Goal: Task Accomplishment & Management: Use online tool/utility

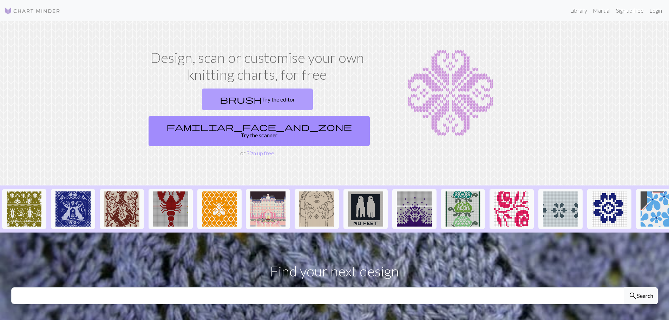
click at [205, 98] on link "brush Try the editor" at bounding box center [257, 100] width 111 height 22
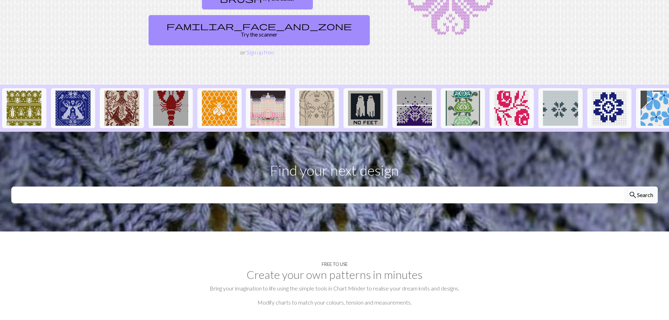
scroll to position [110, 0]
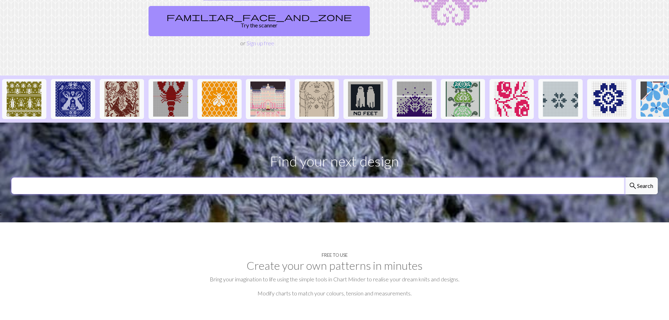
click at [322, 177] on input "text" at bounding box center [317, 185] width 613 height 17
type input "UGA"
click at [624, 177] on button "search Search" at bounding box center [641, 185] width 34 height 17
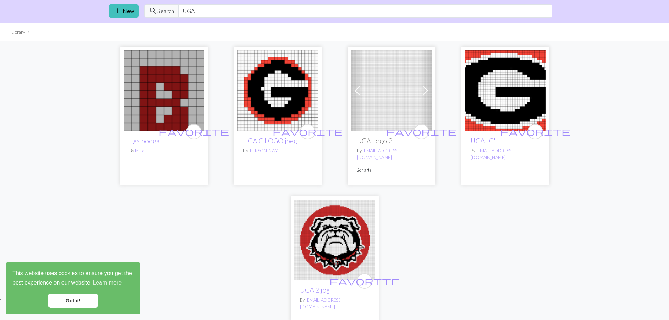
scroll to position [20, 0]
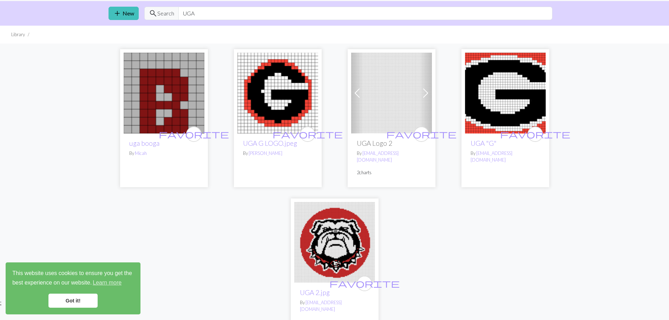
click at [509, 127] on img at bounding box center [505, 93] width 81 height 81
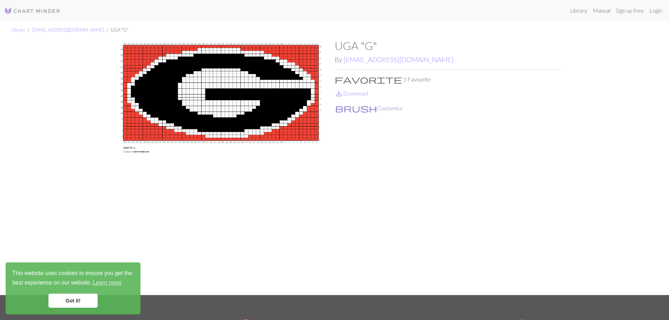
click at [351, 109] on button "brush Customise" at bounding box center [369, 108] width 68 height 9
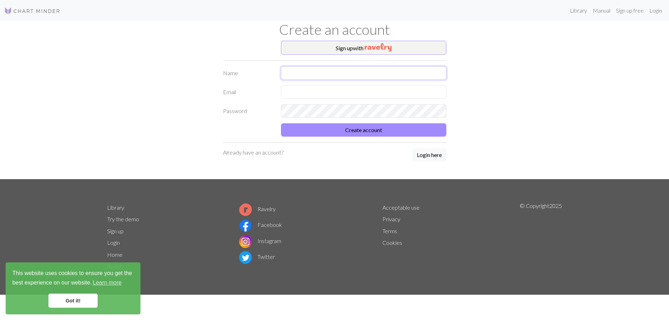
click at [362, 70] on input "text" at bounding box center [363, 72] width 165 height 13
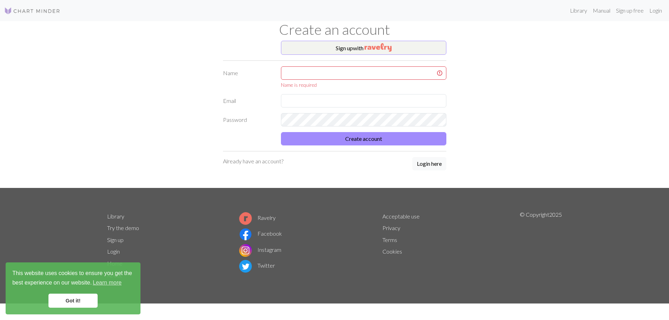
click at [492, 103] on div "Sign up with Name Name is required Email Password Create account Already have a…" at bounding box center [335, 114] width 464 height 147
click at [361, 76] on input "text" at bounding box center [363, 72] width 165 height 13
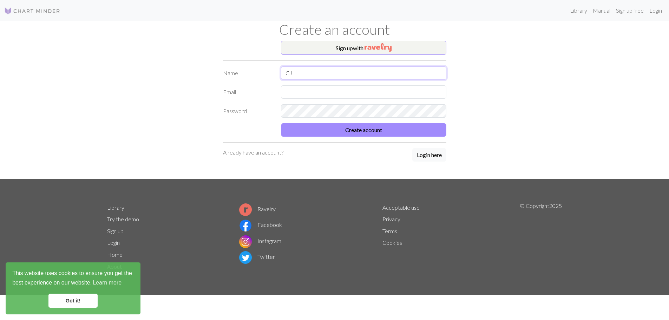
type input "CJ"
type input "jobradshaw1982@gmail.com"
click at [371, 126] on button "Create account" at bounding box center [363, 129] width 165 height 13
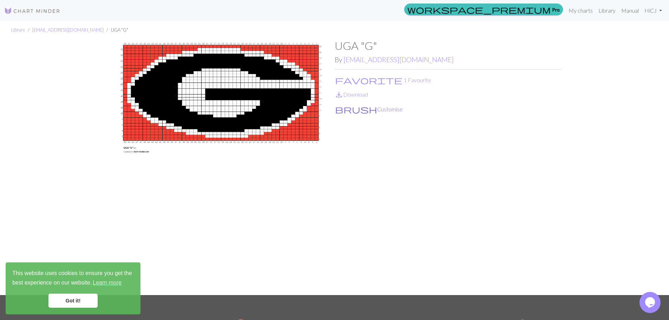
click at [353, 109] on button "brush Customise" at bounding box center [369, 109] width 68 height 9
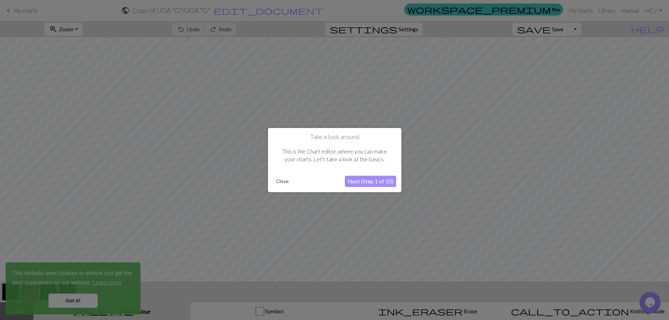
click at [283, 186] on button "Close" at bounding box center [282, 181] width 18 height 11
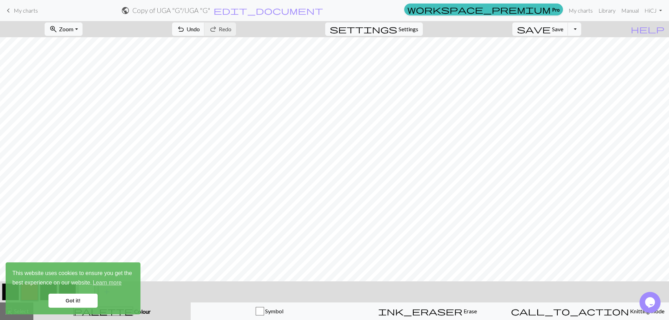
click at [64, 305] on link "Got it!" at bounding box center [72, 301] width 49 height 14
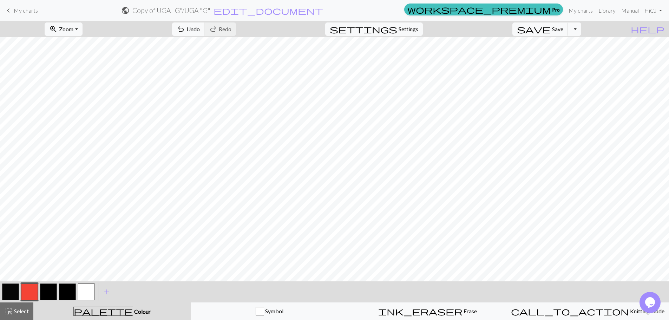
click at [16, 296] on button "button" at bounding box center [10, 291] width 17 height 17
click at [83, 294] on button "button" at bounding box center [86, 291] width 17 height 17
click at [33, 290] on button "button" at bounding box center [29, 291] width 17 height 17
click at [84, 294] on button "button" at bounding box center [86, 291] width 17 height 17
click at [32, 287] on button "button" at bounding box center [29, 291] width 17 height 17
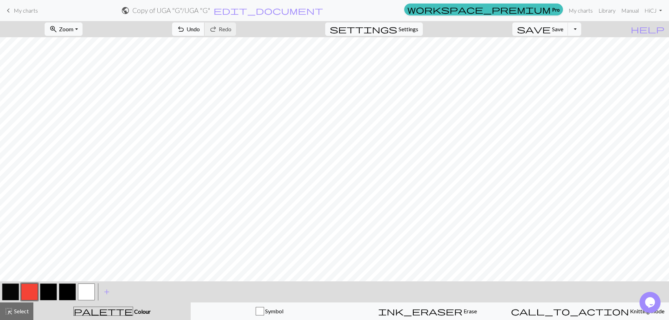
click at [205, 28] on button "undo Undo Undo" at bounding box center [188, 28] width 33 height 13
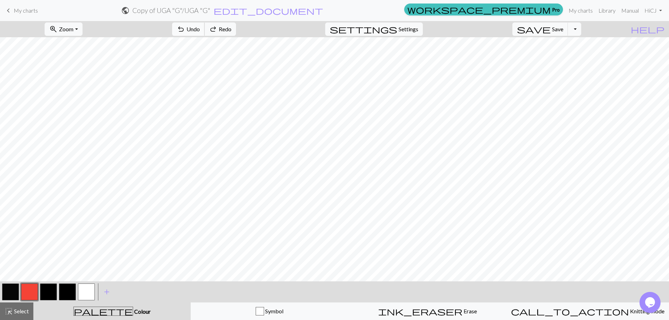
click at [205, 28] on button "undo Undo Undo" at bounding box center [188, 28] width 33 height 13
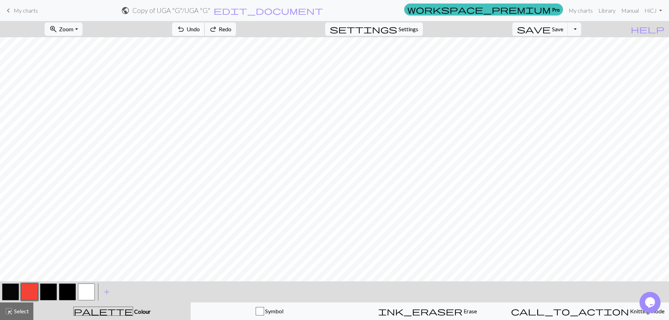
click at [205, 28] on button "undo Undo Undo" at bounding box center [188, 28] width 33 height 13
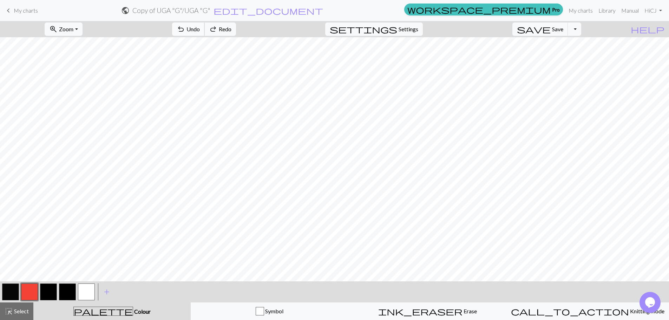
click at [205, 28] on button "undo Undo Undo" at bounding box center [188, 28] width 33 height 13
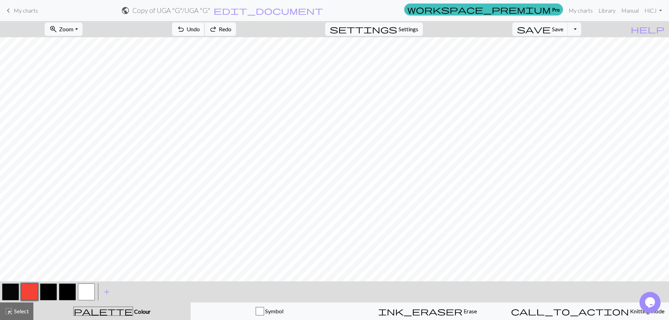
click at [205, 28] on button "undo Undo Undo" at bounding box center [188, 28] width 33 height 13
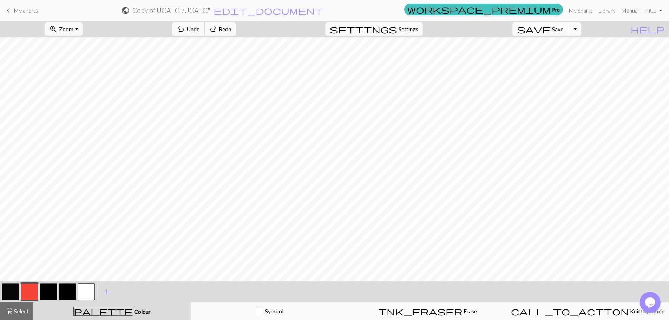
click at [205, 28] on button "undo Undo Undo" at bounding box center [188, 28] width 33 height 13
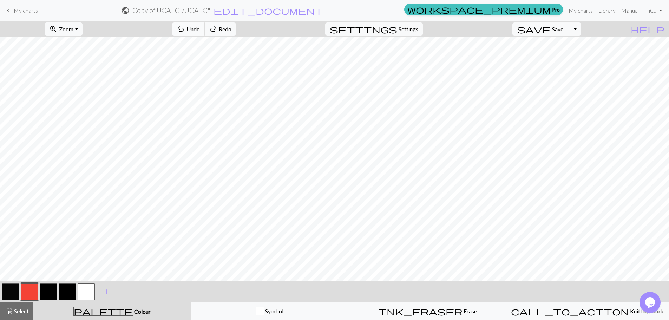
click at [205, 28] on button "undo Undo Undo" at bounding box center [188, 28] width 33 height 13
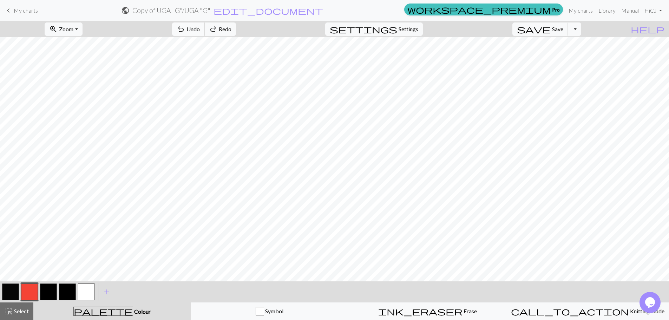
click at [205, 28] on button "undo Undo Undo" at bounding box center [188, 28] width 33 height 13
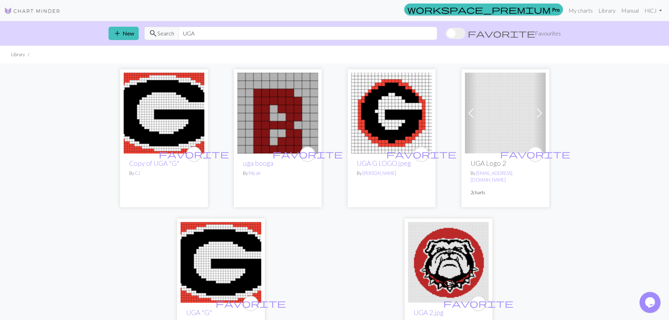
click at [395, 111] on img at bounding box center [391, 113] width 81 height 81
drag, startPoint x: 150, startPoint y: 140, endPoint x: 496, endPoint y: 129, distance: 345.8
click at [496, 129] on img at bounding box center [505, 113] width 81 height 81
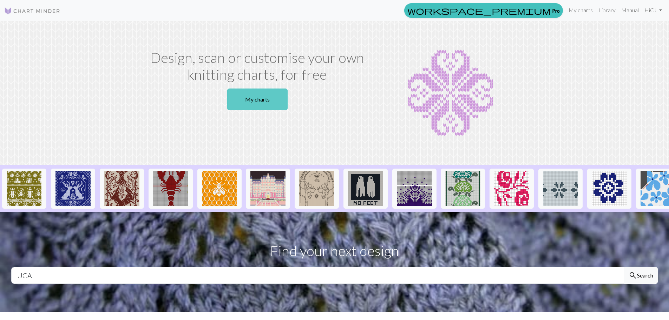
click at [262, 96] on link "My charts" at bounding box center [257, 100] width 60 height 22
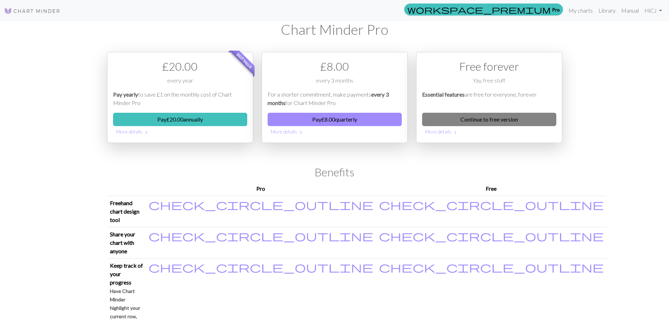
click at [497, 121] on link "Continue to free version" at bounding box center [489, 119] width 134 height 13
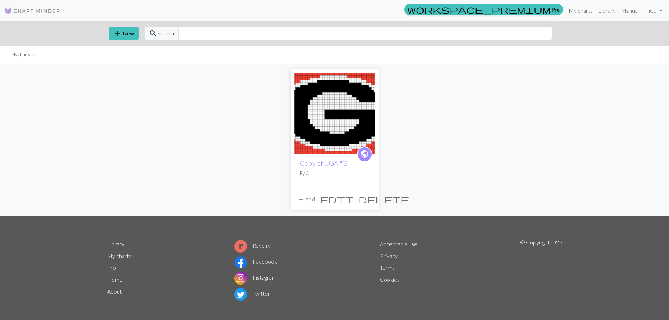
click at [370, 199] on span "delete" at bounding box center [384, 199] width 51 height 10
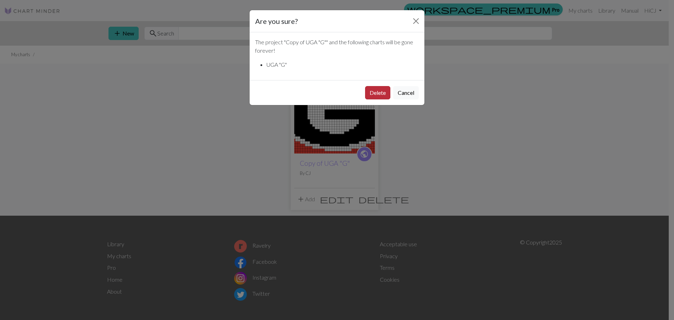
click at [382, 96] on button "Delete" at bounding box center [377, 92] width 25 height 13
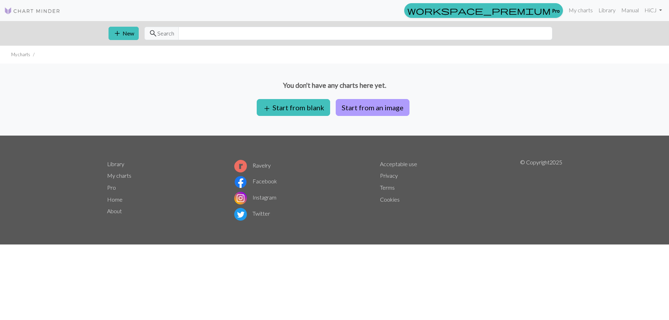
click at [381, 112] on button "Start from an image" at bounding box center [373, 107] width 74 height 17
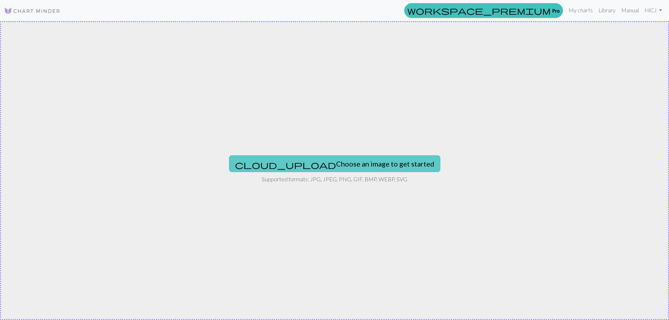
click at [322, 167] on button "cloud_upload Choose an image to get started" at bounding box center [334, 163] width 211 height 17
click at [350, 163] on button "cloud_upload Choose an image to get started" at bounding box center [334, 163] width 211 height 17
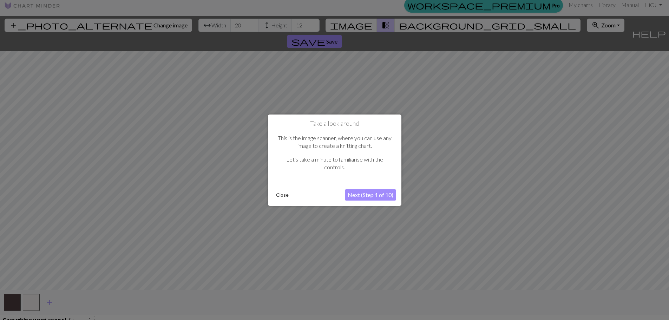
scroll to position [6, 0]
click at [280, 195] on button "Close" at bounding box center [282, 195] width 18 height 11
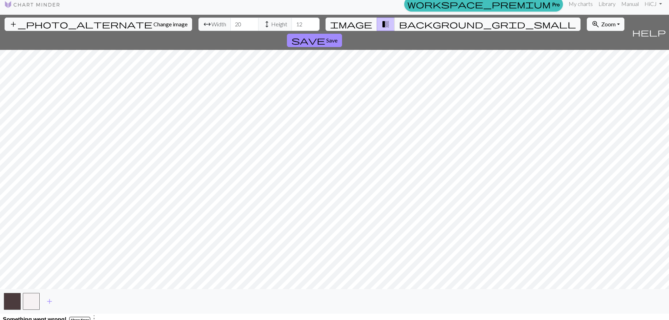
click at [577, 311] on div "add_photo_alternate Change image arrow_range Width 20 height Height 12 image tr…" at bounding box center [334, 164] width 669 height 299
click at [587, 26] on button "zoom_in Zoom Zoom" at bounding box center [606, 24] width 38 height 13
click at [587, 78] on button "50%" at bounding box center [614, 79] width 55 height 11
click at [217, 314] on html "This website uses cookies to ensure you get the best experience on our website.…" at bounding box center [334, 154] width 669 height 320
click at [342, 34] on button "save Save" at bounding box center [314, 40] width 55 height 13
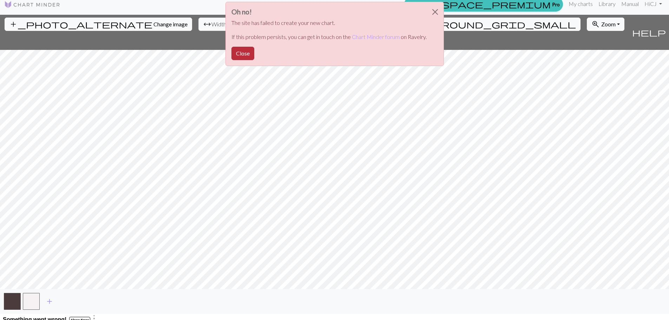
click at [246, 53] on button "Close" at bounding box center [242, 53] width 23 height 13
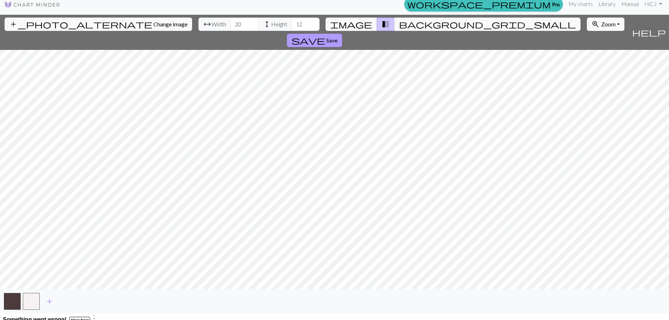
click at [342, 34] on button "save Save" at bounding box center [314, 40] width 55 height 13
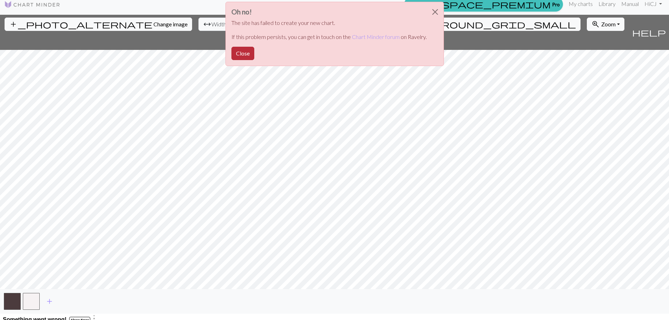
click at [239, 53] on button "Close" at bounding box center [242, 53] width 23 height 13
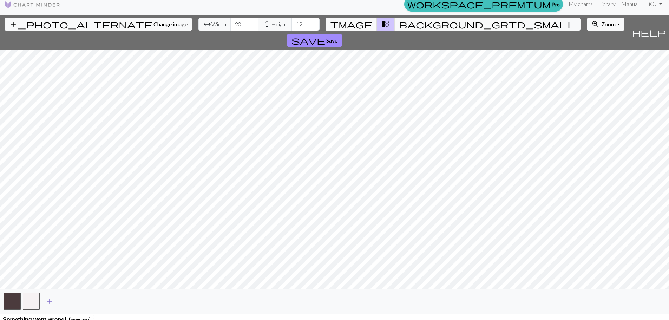
click at [50, 301] on span "add" at bounding box center [49, 301] width 8 height 10
drag, startPoint x: 265, startPoint y: 25, endPoint x: 247, endPoint y: 26, distance: 18.6
click at [247, 26] on div "arrow_range Width 20 height Height 12" at bounding box center [258, 24] width 121 height 13
type input "24"
click at [230, 22] on input "21" at bounding box center [244, 24] width 28 height 13
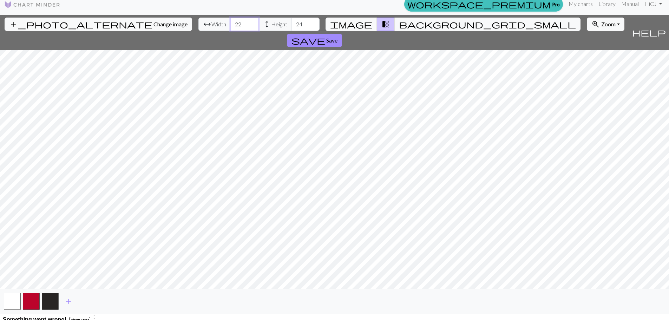
click at [230, 22] on input "22" at bounding box center [244, 24] width 28 height 13
click at [230, 22] on input "23" at bounding box center [244, 24] width 28 height 13
click at [230, 22] on input "24" at bounding box center [244, 24] width 28 height 13
type input "25"
click at [230, 22] on input "25" at bounding box center [244, 24] width 28 height 13
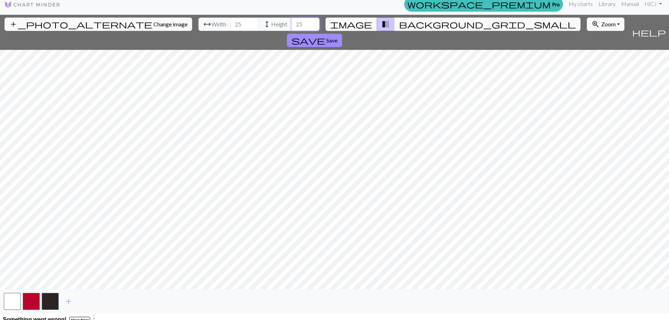
click at [291, 20] on input "25" at bounding box center [305, 24] width 28 height 13
click at [291, 20] on input "26" at bounding box center [305, 24] width 28 height 13
click at [291, 20] on input "27" at bounding box center [305, 24] width 28 height 13
click at [291, 20] on input "28" at bounding box center [305, 24] width 28 height 13
click at [291, 20] on input "29" at bounding box center [305, 24] width 28 height 13
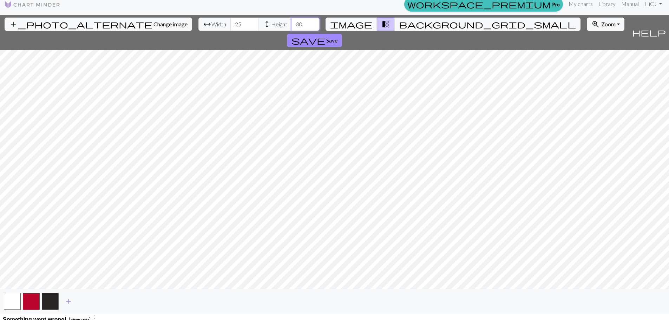
type input "30"
click at [291, 20] on input "30" at bounding box center [305, 24] width 28 height 13
click at [230, 23] on input "26" at bounding box center [244, 24] width 28 height 13
click at [230, 23] on input "27" at bounding box center [244, 24] width 28 height 13
click at [230, 23] on input "28" at bounding box center [244, 24] width 28 height 13
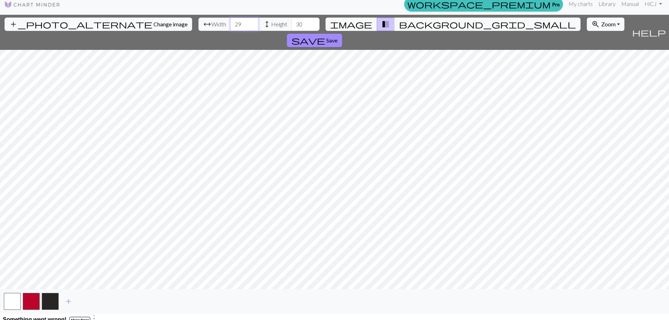
click at [230, 23] on input "29" at bounding box center [244, 24] width 28 height 13
click at [230, 23] on input "30" at bounding box center [244, 24] width 28 height 13
click at [587, 24] on button "zoom_in Zoom Zoom" at bounding box center [606, 24] width 38 height 13
click at [587, 89] on button "100%" at bounding box center [614, 90] width 55 height 11
click at [230, 22] on input "31" at bounding box center [244, 24] width 28 height 13
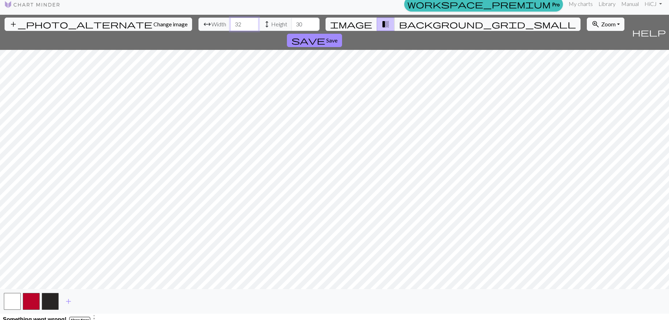
click at [230, 22] on input "32" at bounding box center [244, 24] width 28 height 13
click at [230, 22] on input "33" at bounding box center [244, 24] width 28 height 13
click at [230, 22] on input "34" at bounding box center [244, 24] width 28 height 13
click at [230, 22] on input "35" at bounding box center [244, 24] width 28 height 13
click at [230, 22] on input "36" at bounding box center [244, 24] width 28 height 13
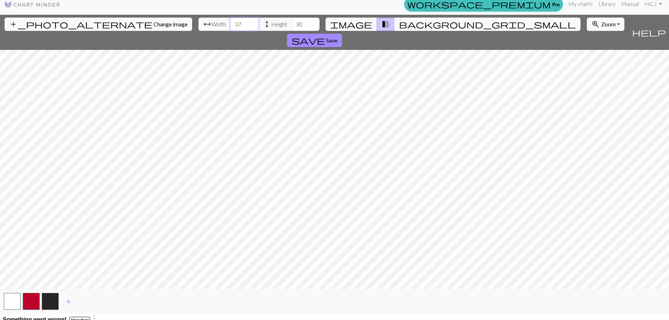
click at [230, 22] on input "37" at bounding box center [244, 24] width 28 height 13
click at [230, 22] on input "38" at bounding box center [244, 24] width 28 height 13
click at [230, 22] on input "39" at bounding box center [244, 24] width 28 height 13
type input "40"
click at [230, 22] on input "40" at bounding box center [244, 24] width 28 height 13
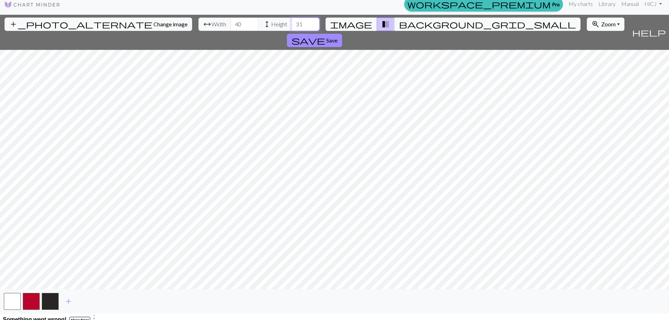
click at [291, 22] on input "31" at bounding box center [305, 24] width 28 height 13
click at [291, 22] on input "32" at bounding box center [305, 24] width 28 height 13
click at [291, 22] on input "33" at bounding box center [305, 24] width 28 height 13
click at [291, 22] on input "34" at bounding box center [305, 24] width 28 height 13
click at [291, 22] on input "35" at bounding box center [305, 24] width 28 height 13
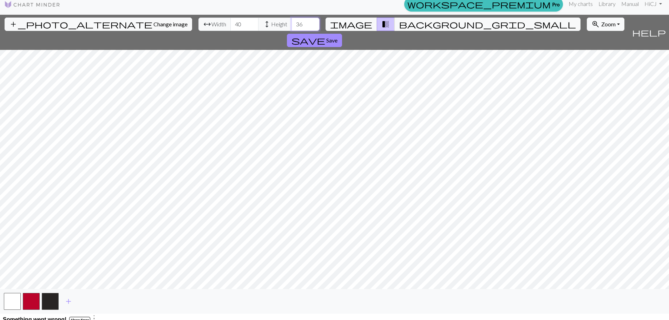
click at [291, 22] on input "36" at bounding box center [305, 24] width 28 height 13
click at [291, 22] on input "37" at bounding box center [305, 24] width 28 height 13
click at [291, 22] on input "38" at bounding box center [305, 24] width 28 height 13
click at [291, 22] on input "39" at bounding box center [305, 24] width 28 height 13
type input "40"
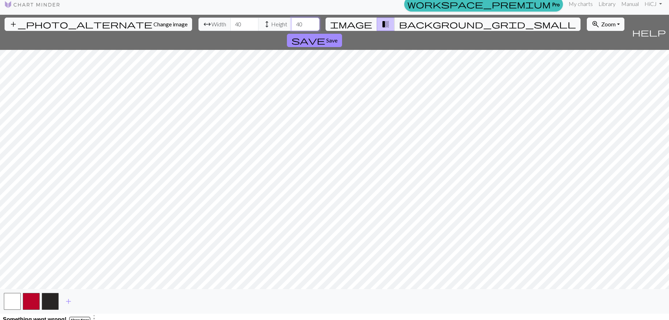
click at [291, 22] on input "40" at bounding box center [305, 24] width 28 height 13
click at [26, 300] on button "button" at bounding box center [31, 301] width 17 height 17
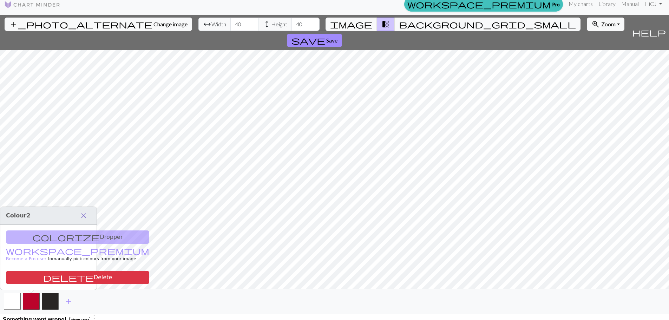
click at [85, 211] on span "close" at bounding box center [83, 216] width 8 height 10
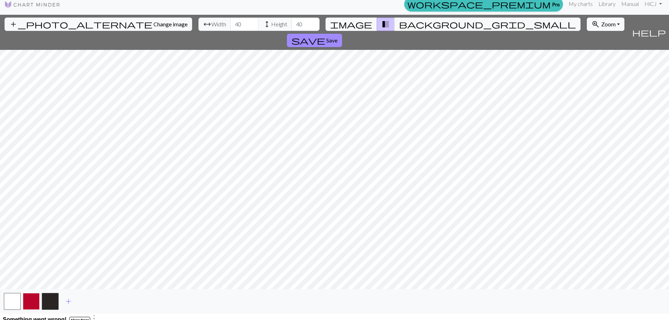
click at [38, 296] on button "button" at bounding box center [31, 301] width 17 height 17
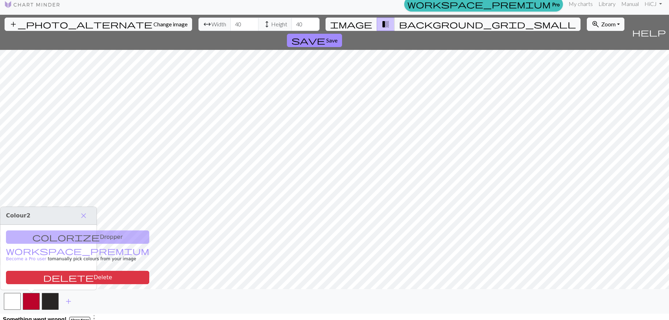
click at [114, 224] on div "add_photo_alternate Change image arrow_range Width 40 height Height 40 image tr…" at bounding box center [334, 164] width 669 height 299
click at [86, 217] on span "close" at bounding box center [83, 216] width 8 height 10
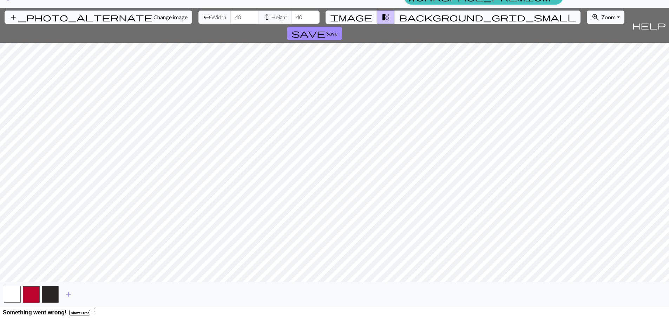
scroll to position [14, 0]
click at [83, 313] on button "Show Error" at bounding box center [79, 313] width 21 height 6
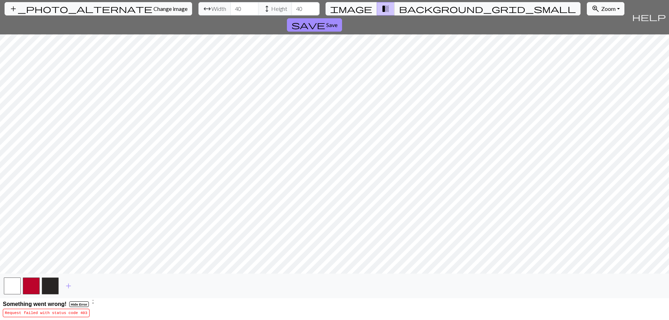
scroll to position [22, 0]
click at [83, 313] on pre "Request failed with status code 403" at bounding box center [46, 313] width 87 height 8
click at [342, 18] on button "save Save" at bounding box center [314, 24] width 55 height 13
